Goal: Information Seeking & Learning: Learn about a topic

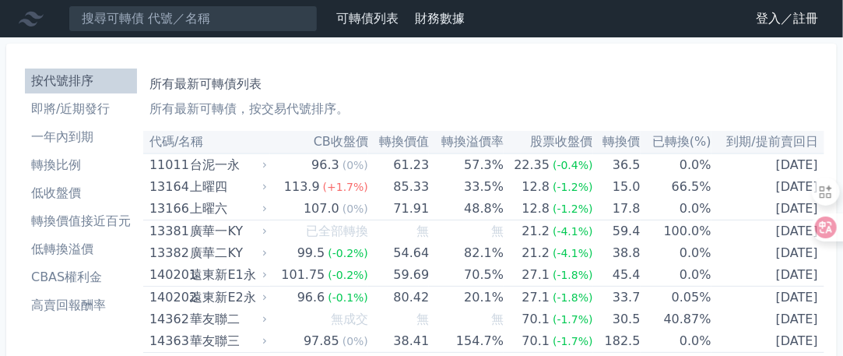
click at [796, 19] on link "登入／註冊" at bounding box center [786, 18] width 87 height 25
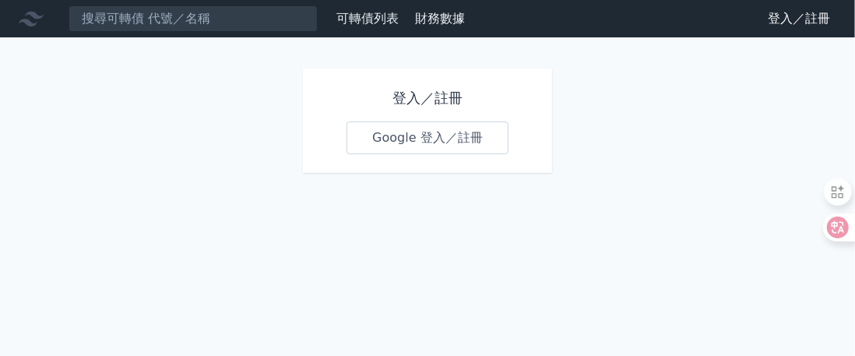
click at [458, 141] on link "Google 登入／註冊" at bounding box center [427, 137] width 162 height 33
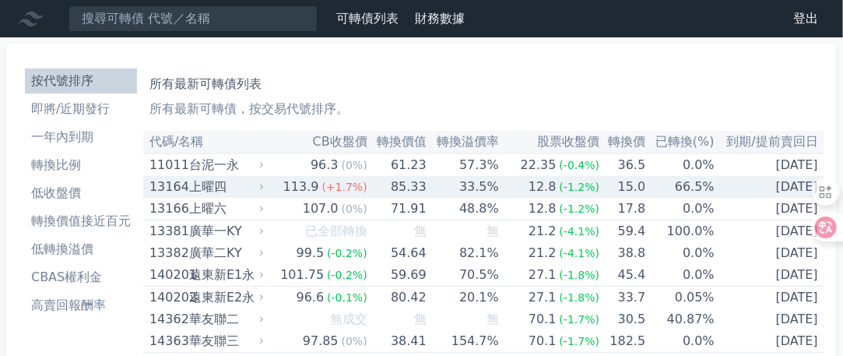
click at [199, 184] on div "上曜四" at bounding box center [225, 187] width 72 height 22
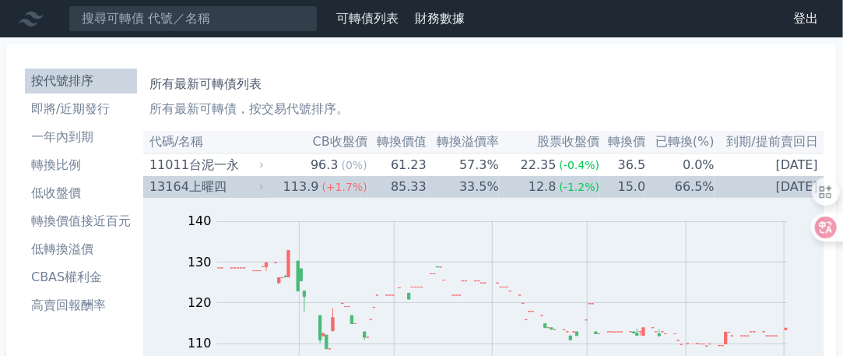
click at [215, 191] on div "上曜四" at bounding box center [225, 187] width 72 height 22
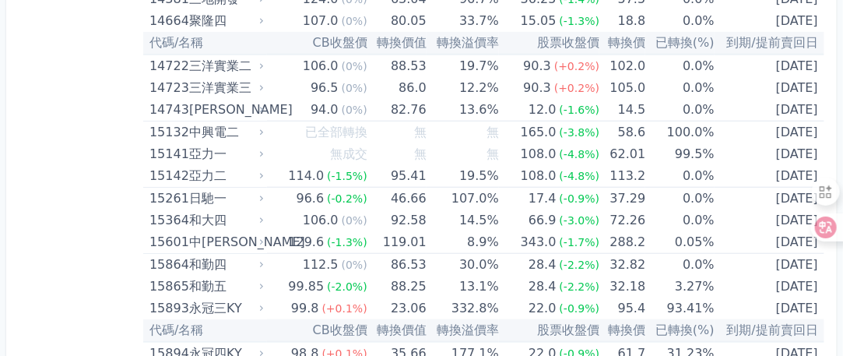
scroll to position [389, 0]
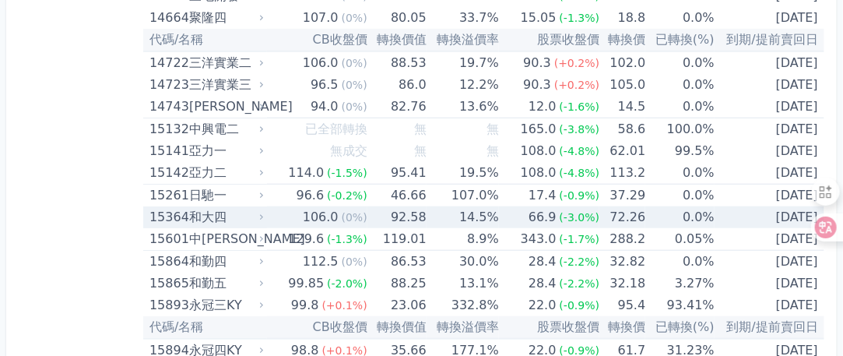
click at [191, 214] on div "和大四" at bounding box center [225, 217] width 72 height 22
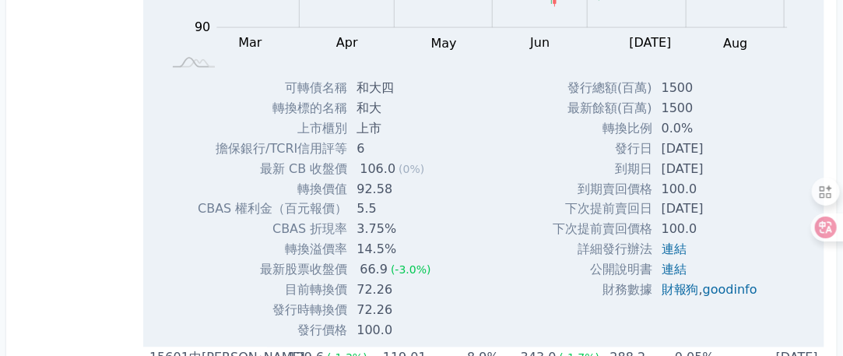
scroll to position [778, 0]
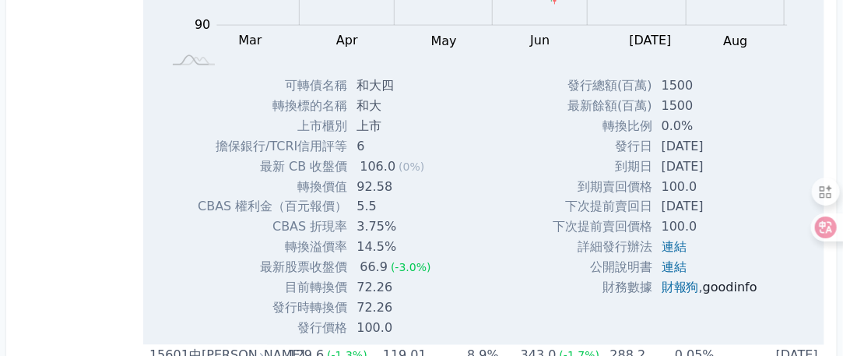
click at [726, 286] on link "goodinfo" at bounding box center [730, 287] width 54 height 15
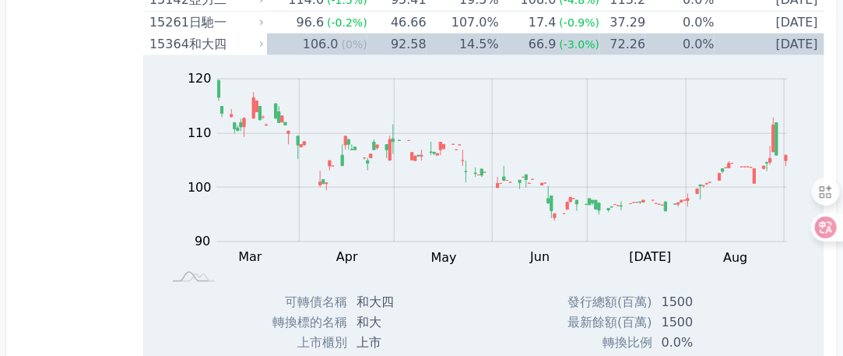
scroll to position [545, 0]
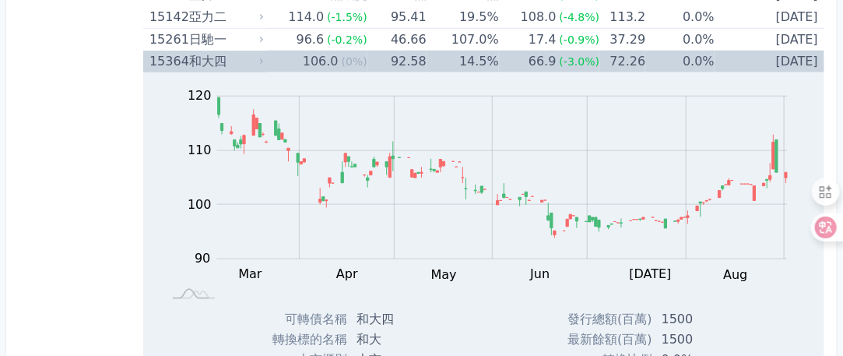
click at [212, 57] on div "和大四" at bounding box center [225, 62] width 72 height 22
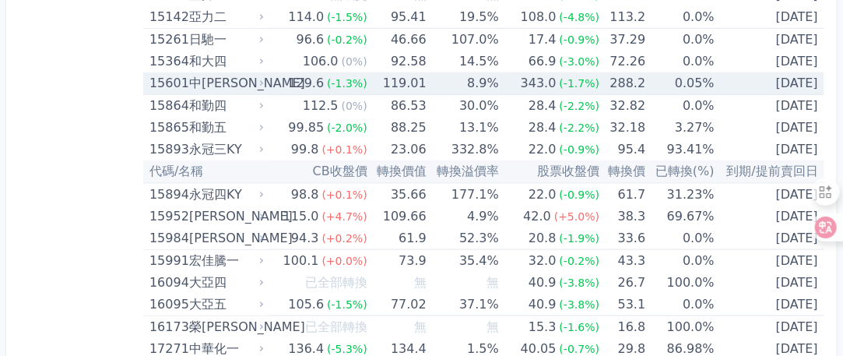
click at [206, 79] on div "中[PERSON_NAME]" at bounding box center [225, 83] width 72 height 22
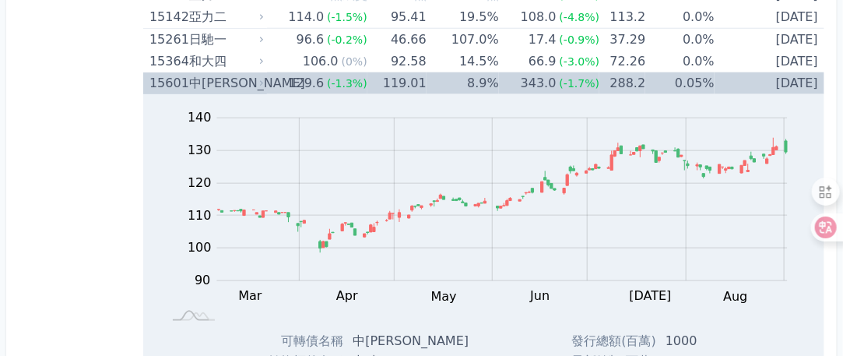
click at [199, 80] on div "中[PERSON_NAME]" at bounding box center [225, 83] width 72 height 22
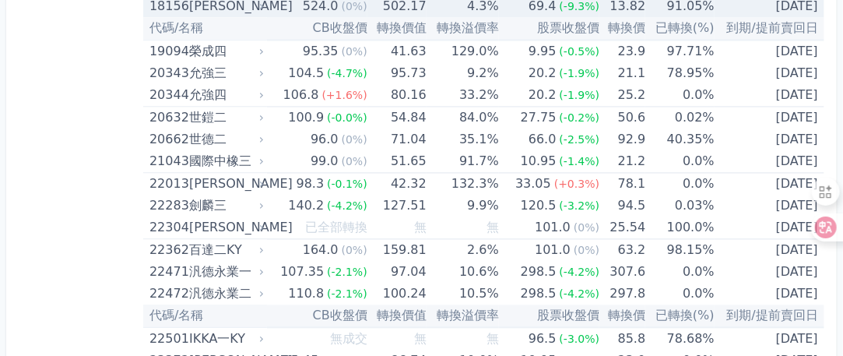
scroll to position [1012, 0]
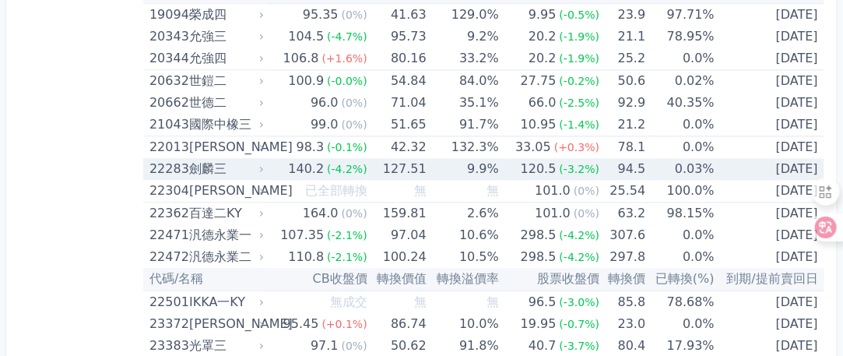
click at [195, 160] on div "劍麟三" at bounding box center [225, 169] width 72 height 22
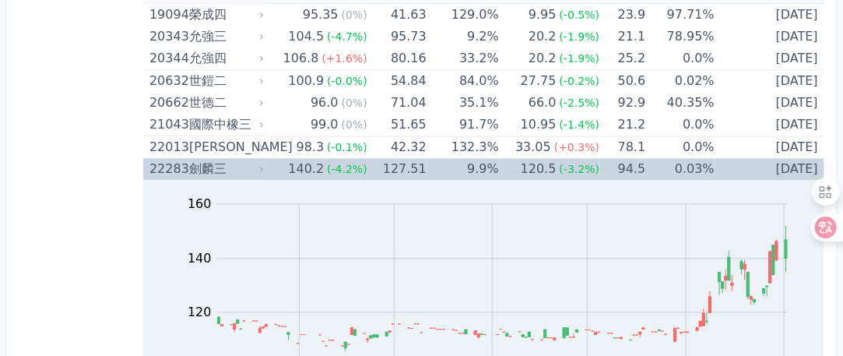
click at [207, 167] on div "劍麟三" at bounding box center [225, 169] width 72 height 22
